Goal: Task Accomplishment & Management: Use online tool/utility

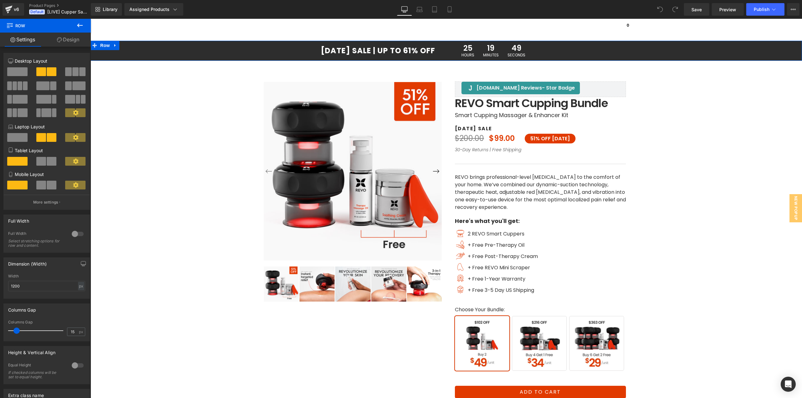
click at [453, 43] on div "25 Hours 19 Minutes 49 Seconds Countdown Timer" at bounding box center [624, 51] width 356 height 20
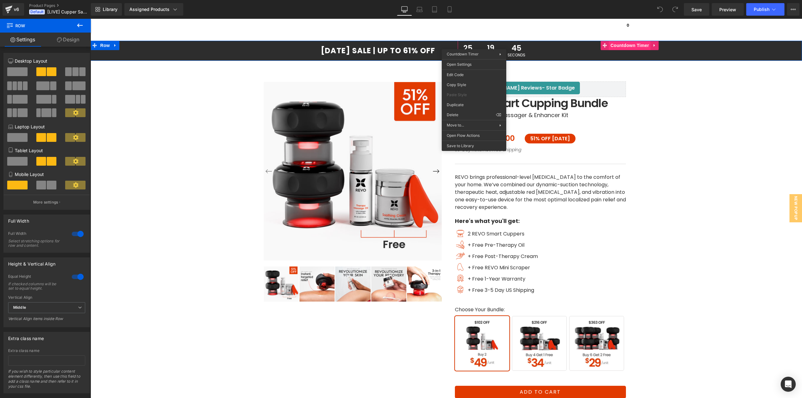
click at [611, 46] on div "25 Hours 19 Minutes 45 Seconds Countdown Timer" at bounding box center [630, 51] width 344 height 20
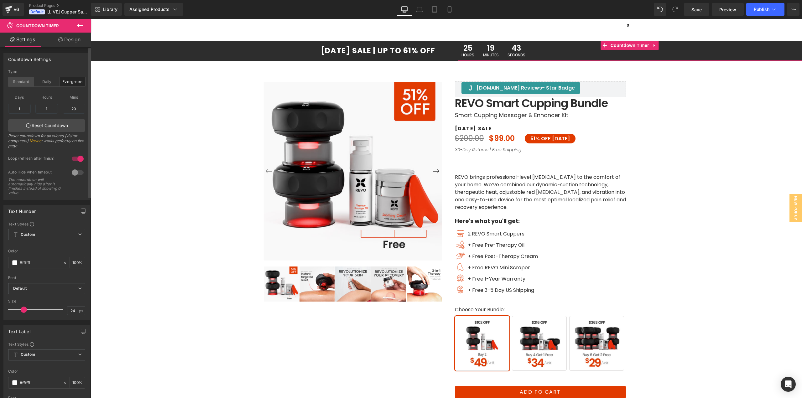
click at [25, 81] on div "Standard" at bounding box center [21, 81] width 26 height 9
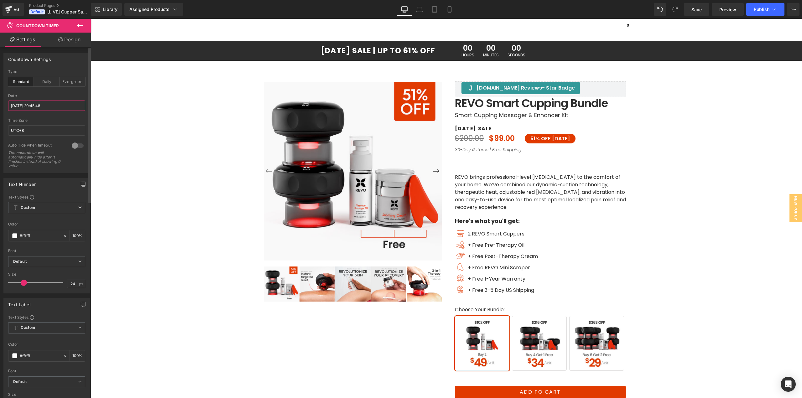
click at [31, 106] on input "[DATE] 20:45:48" at bounding box center [46, 106] width 77 height 10
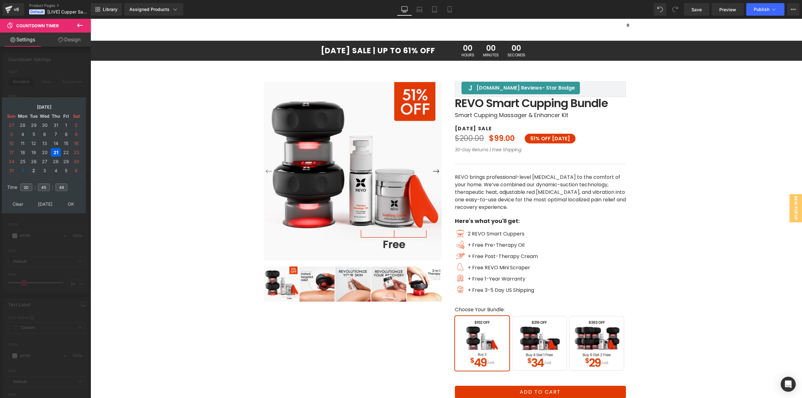
click at [34, 171] on td "2" at bounding box center [34, 170] width 10 height 8
click at [29, 185] on input "20" at bounding box center [26, 188] width 12 height 8
drag, startPoint x: 30, startPoint y: 186, endPoint x: 14, endPoint y: 190, distance: 16.4
click at [14, 187] on tr "Time 20 : 45 : 48" at bounding box center [44, 183] width 76 height 7
click at [45, 128] on td "3" at bounding box center [44, 125] width 11 height 8
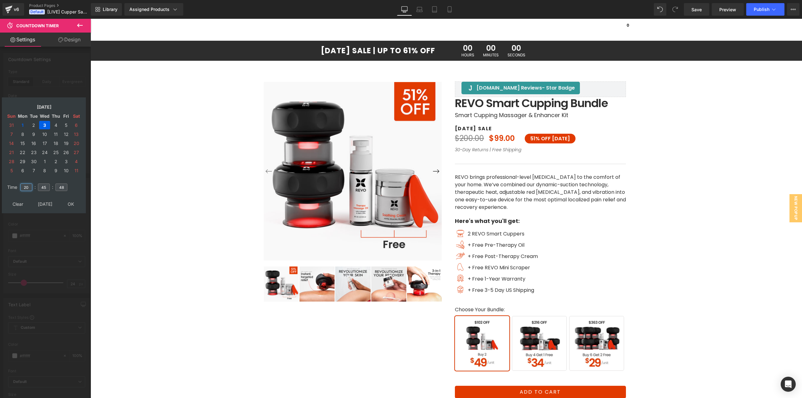
click at [28, 184] on input "20" at bounding box center [26, 188] width 12 height 8
drag, startPoint x: 29, startPoint y: 186, endPoint x: 19, endPoint y: 187, distance: 9.8
click at [19, 187] on td "20" at bounding box center [26, 187] width 14 height 14
type input "11"
click at [41, 188] on input "45" at bounding box center [44, 188] width 12 height 8
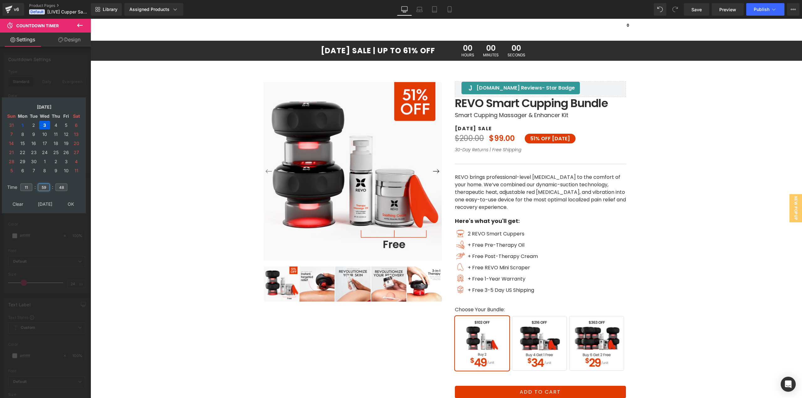
type input "59"
click at [58, 186] on input "48" at bounding box center [61, 188] width 12 height 8
type input "59"
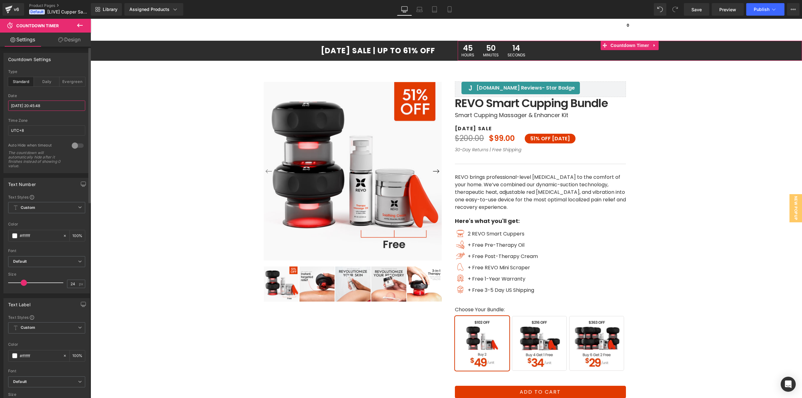
click at [49, 107] on input "[DATE] 20:45:48" at bounding box center [46, 106] width 77 height 10
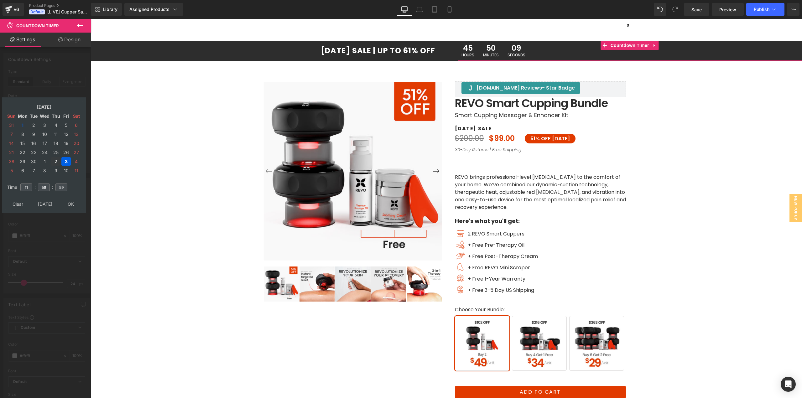
drag, startPoint x: 33, startPoint y: 126, endPoint x: 55, endPoint y: 163, distance: 44.0
click at [55, 163] on tbody "31 1 2 3 4 5 6 7 8 9 10 11 12 13 14 15 16 17 18 19 20 21 22 23 24 25 26 27 28 2…" at bounding box center [44, 148] width 75 height 54
click at [23, 206] on td "Clear" at bounding box center [18, 204] width 23 height 8
click at [44, 126] on td "1" at bounding box center [44, 125] width 11 height 8
drag, startPoint x: 32, startPoint y: 125, endPoint x: 25, endPoint y: 126, distance: 7.2
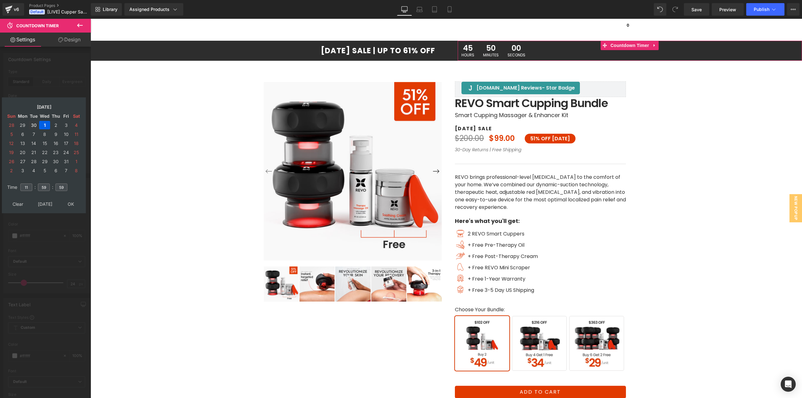
click at [32, 125] on td "30" at bounding box center [34, 125] width 10 height 8
click at [25, 126] on td "1" at bounding box center [22, 125] width 11 height 8
click at [35, 127] on td "2" at bounding box center [34, 125] width 10 height 8
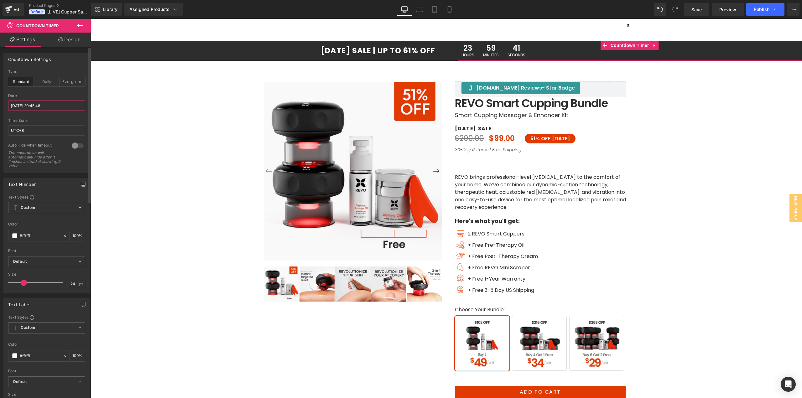
click at [40, 107] on input "[DATE] 20:45:48" at bounding box center [46, 106] width 77 height 10
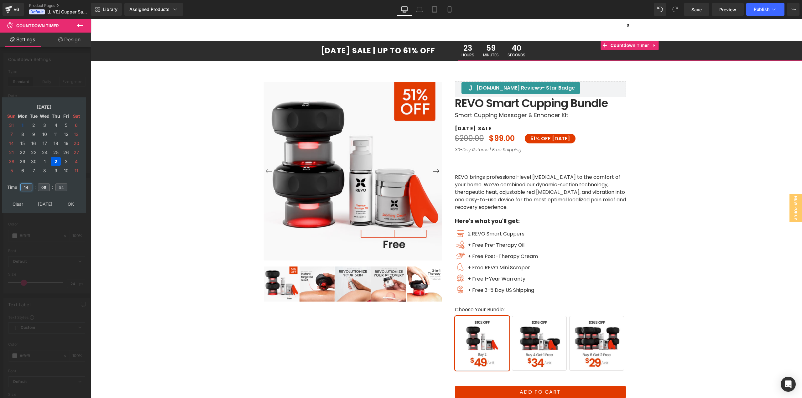
click at [30, 186] on input "14" at bounding box center [26, 188] width 12 height 8
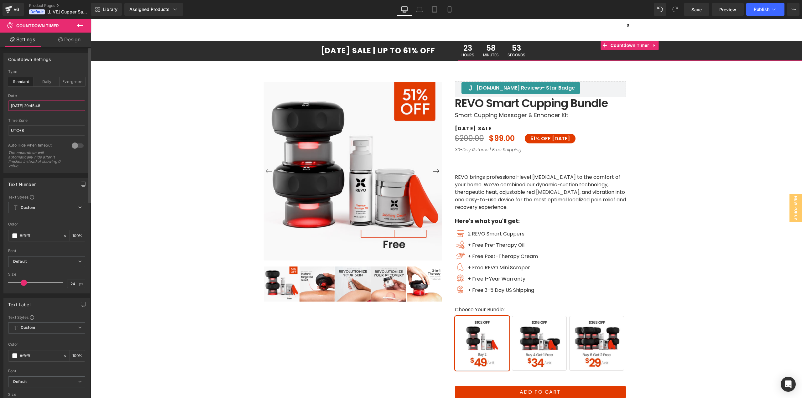
click at [48, 108] on input "[DATE] 20:45:48" at bounding box center [46, 106] width 77 height 10
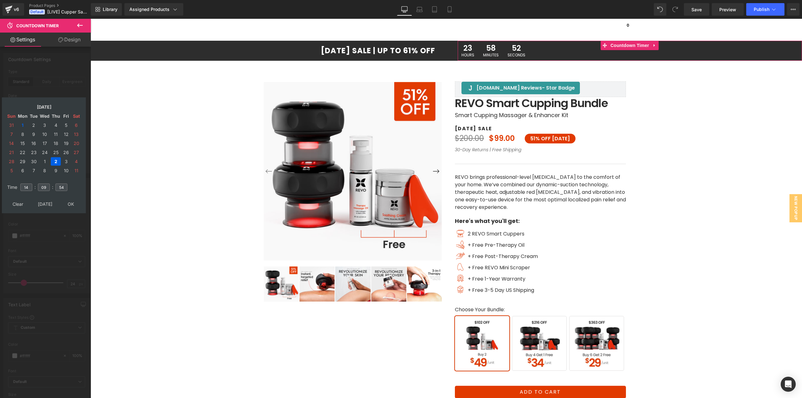
click at [69, 81] on div at bounding box center [45, 210] width 91 height 382
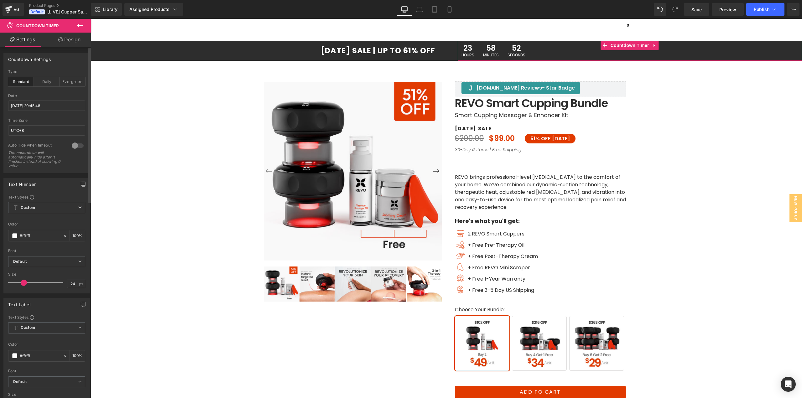
click at [69, 81] on div "Evergreen" at bounding box center [72, 81] width 26 height 9
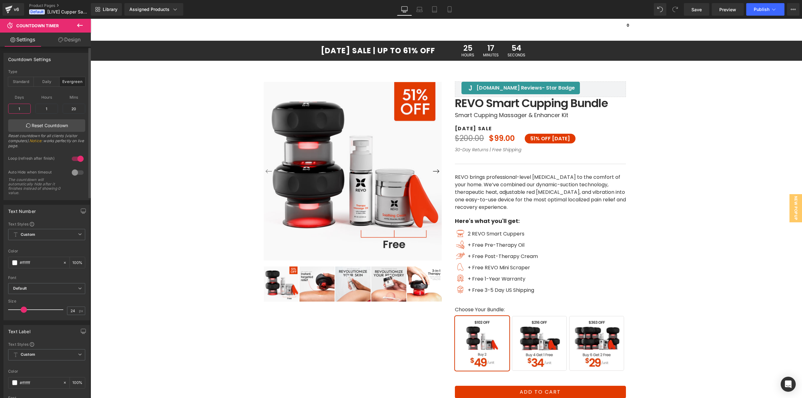
click at [25, 110] on input "1" at bounding box center [19, 109] width 23 height 10
drag, startPoint x: 26, startPoint y: 110, endPoint x: 0, endPoint y: 113, distance: 26.3
click at [0, 113] on div "Countdown Settings evergreen Type Standard Daily Evergreen [DATE] 20:45:48 Date…" at bounding box center [47, 124] width 94 height 152
type input "0"
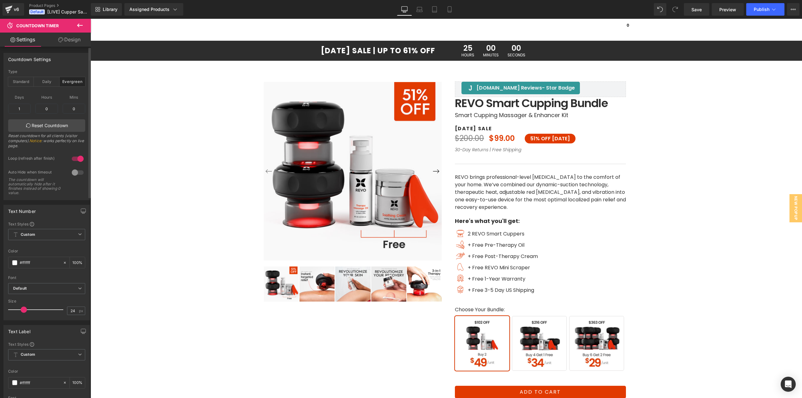
click at [59, 132] on div "Days 1 1 Hours 1 0 Mins 20 0 Reset Countdown Reset countdown for all clients (v…" at bounding box center [46, 121] width 77 height 62
click at [60, 130] on link "Reset Countdown" at bounding box center [46, 125] width 77 height 13
click at [49, 107] on input "0" at bounding box center [46, 109] width 23 height 10
type input "0"
click at [53, 122] on link "Reset Countdown" at bounding box center [46, 125] width 77 height 13
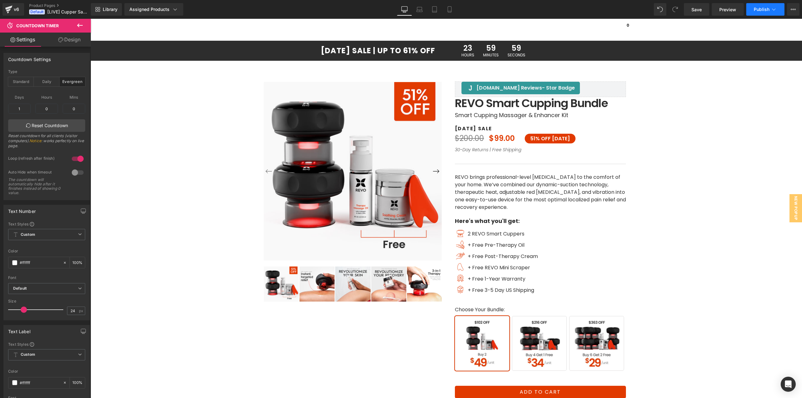
click at [753, 8] on button "Publish" at bounding box center [765, 9] width 38 height 13
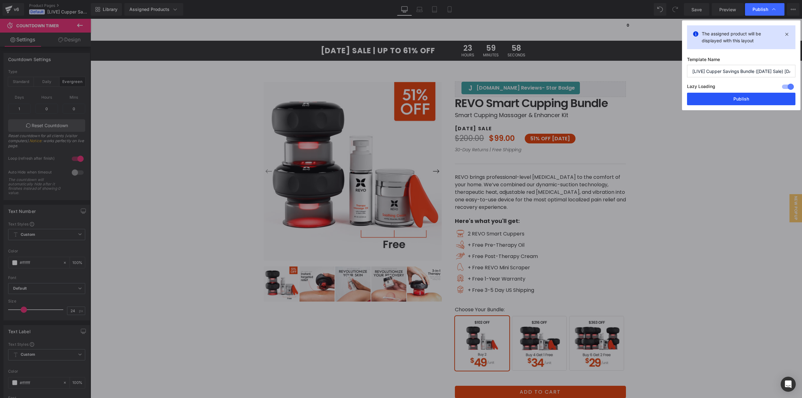
click at [731, 99] on button "Publish" at bounding box center [741, 99] width 108 height 13
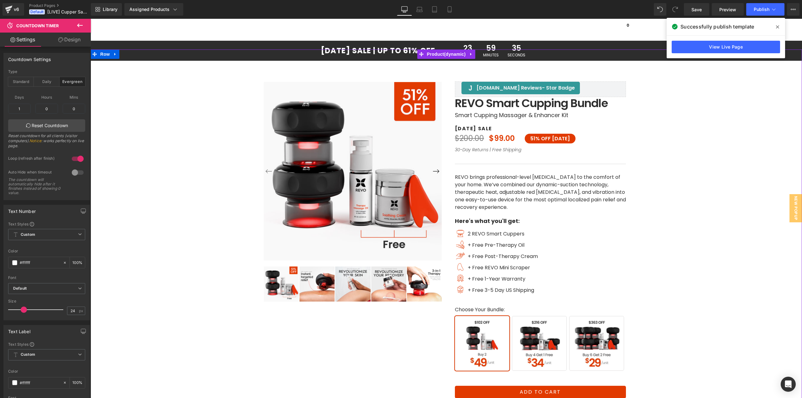
click at [663, 281] on div "‹ ›" at bounding box center [446, 256] width 705 height 415
